Goal: Contribute content: Add original content to the website for others to see

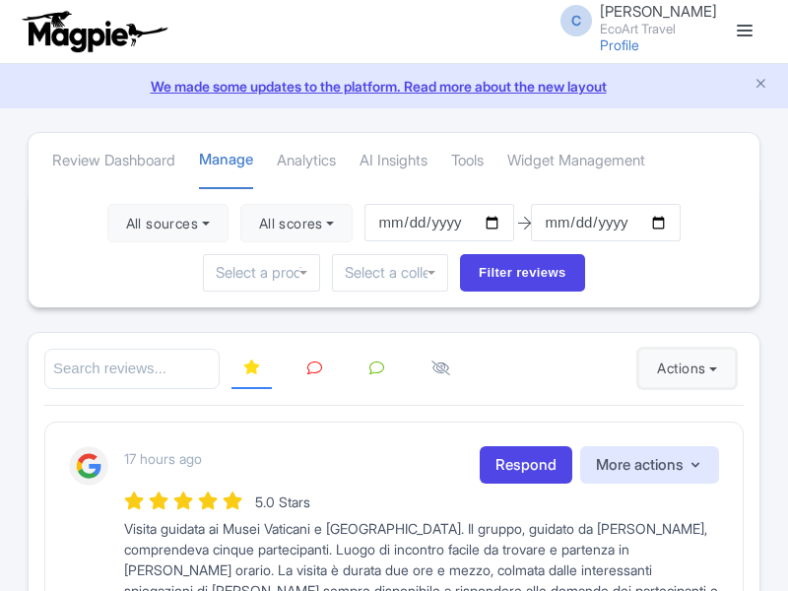
click at [682, 368] on button "Actions" at bounding box center [686, 368] width 97 height 39
click at [0, 0] on link "Import new reviews" at bounding box center [0, 0] width 0 height 0
